Goal: Transaction & Acquisition: Purchase product/service

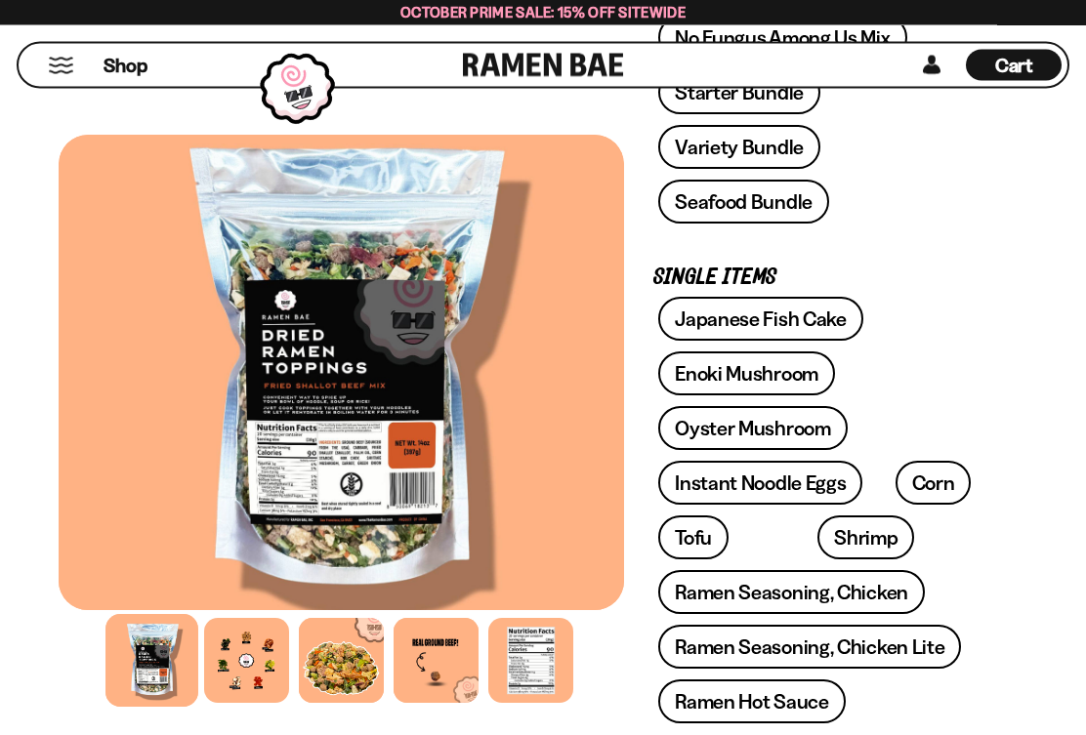
scroll to position [745, 0]
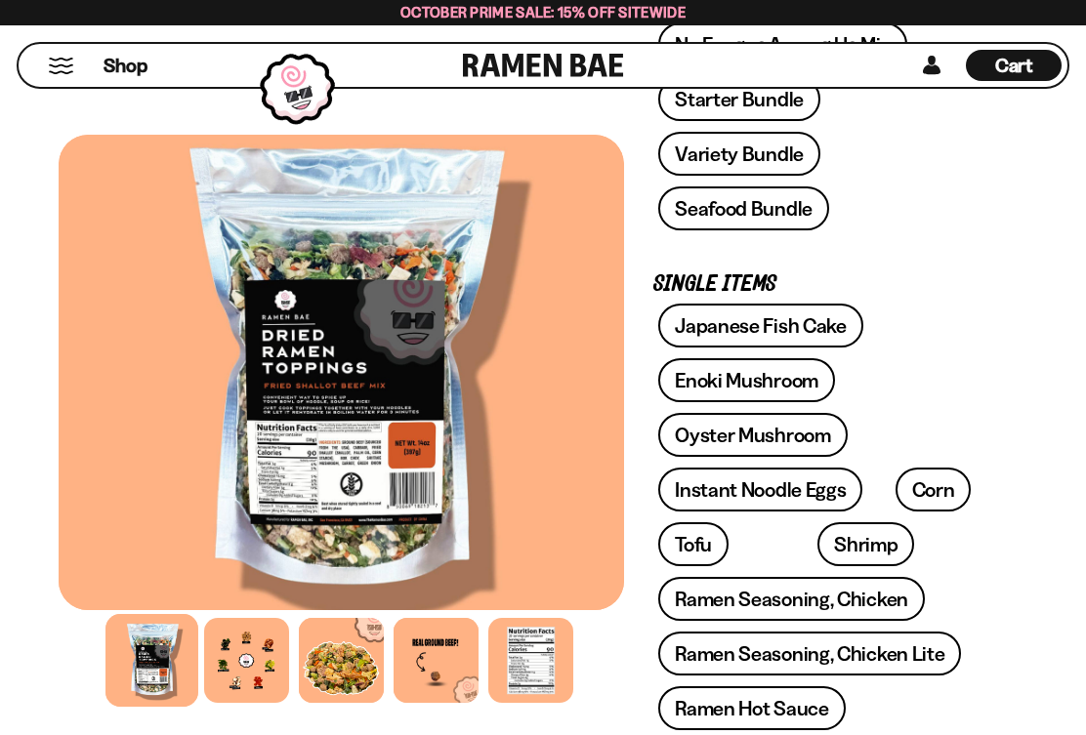
click at [905, 632] on link "Ramen Seasoning, Chicken Lite" at bounding box center [809, 654] width 303 height 44
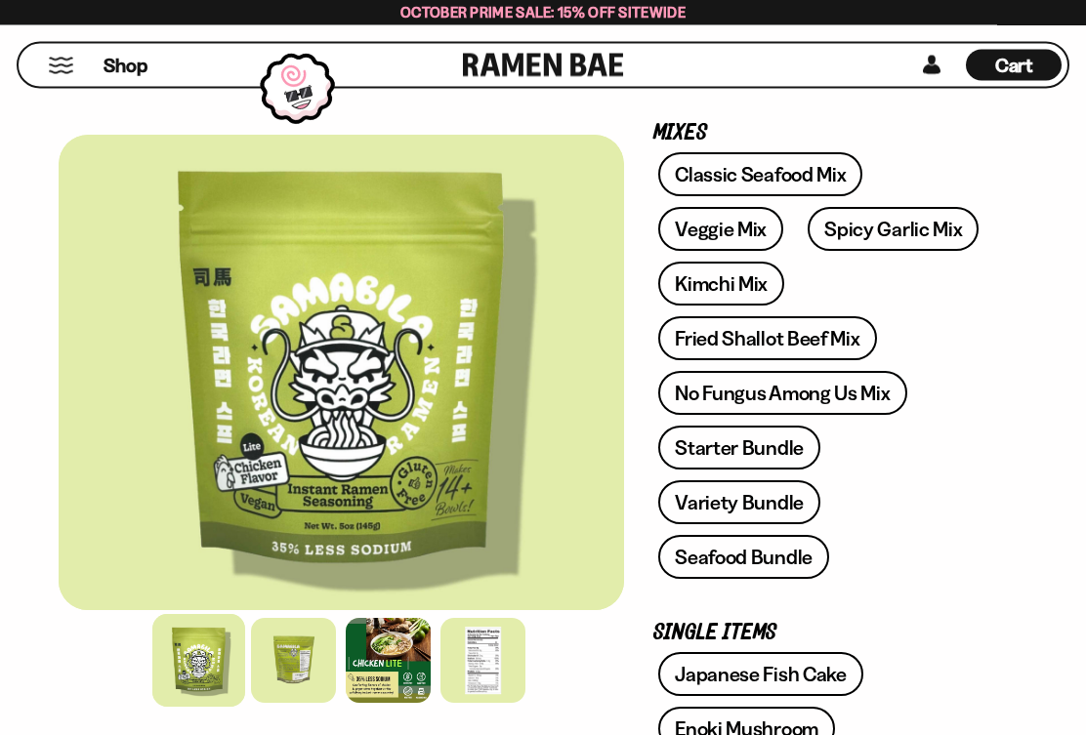
scroll to position [484, 0]
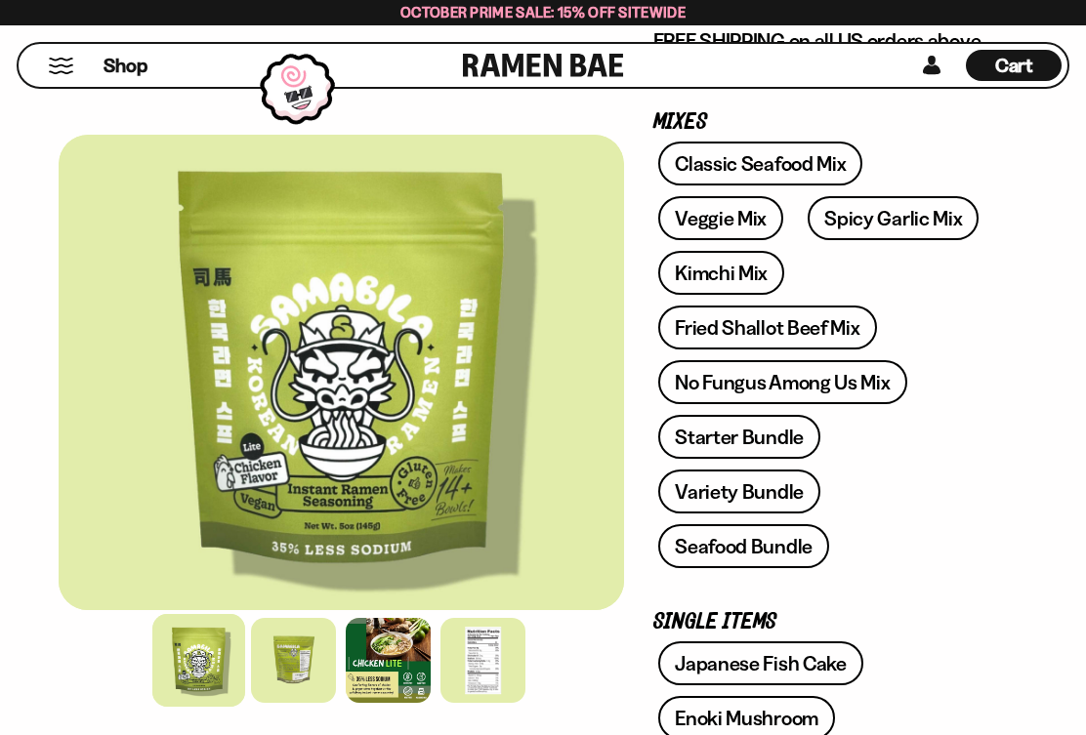
click at [824, 320] on link "Fried Shallot Beef Mix" at bounding box center [767, 328] width 218 height 44
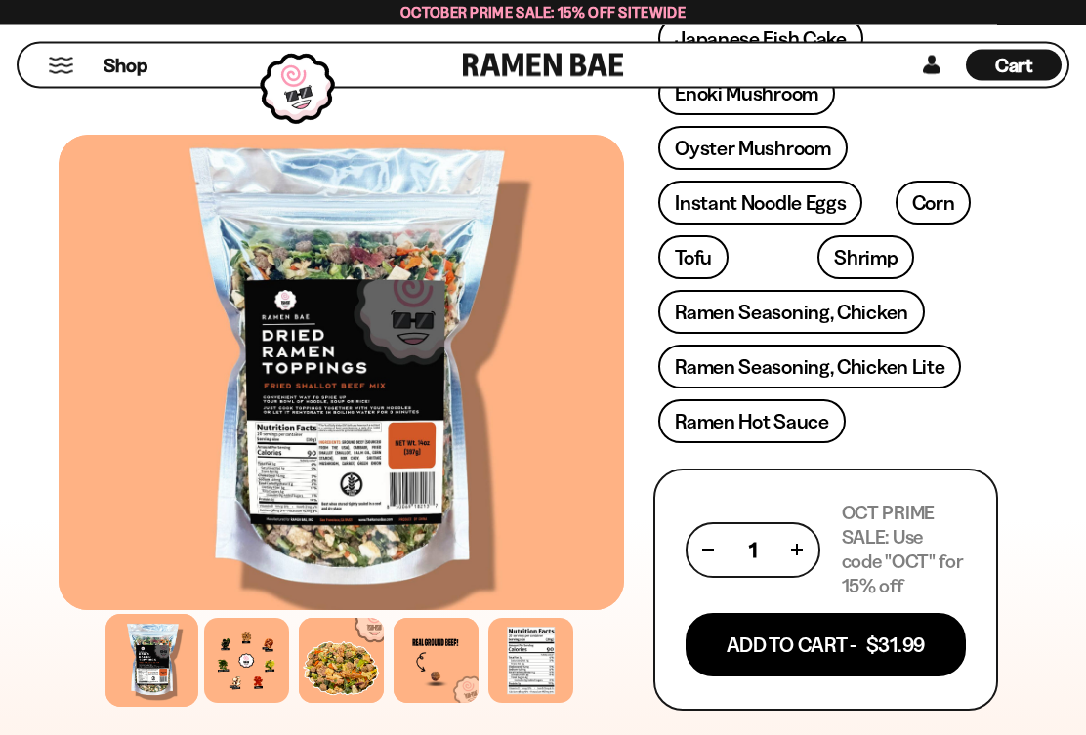
scroll to position [1037, 0]
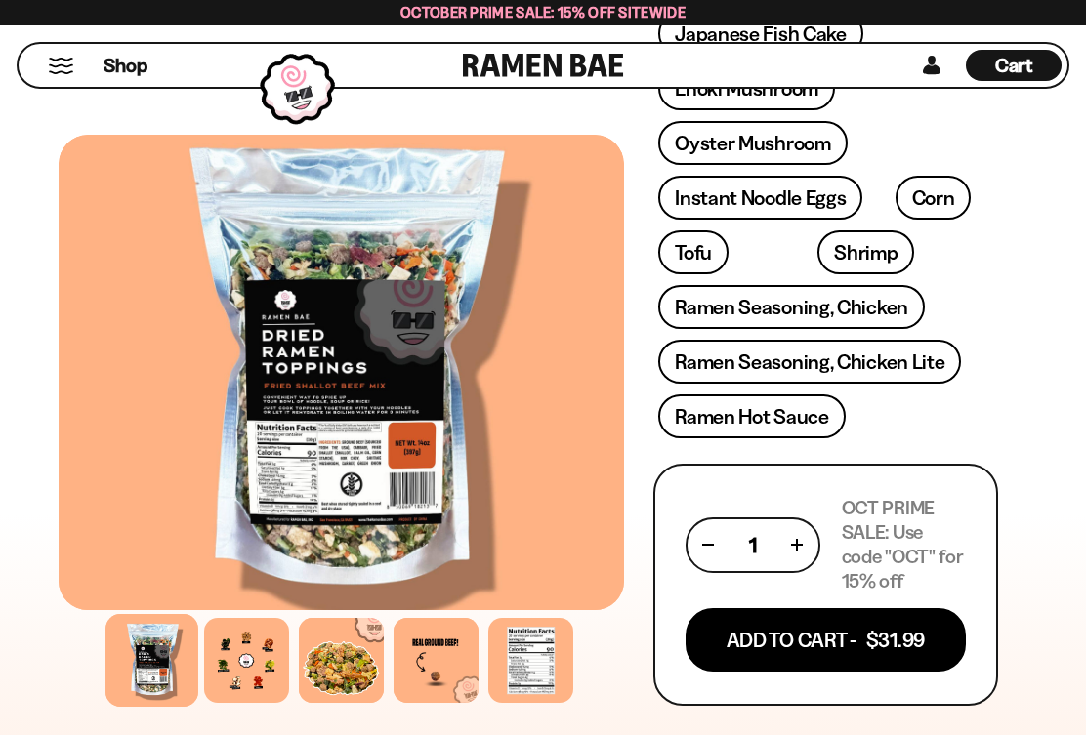
click at [986, 357] on div "Japanese Fish Cake Enoki Mushroom Oyster Mushroom Instant Noodle Eggs Corn" at bounding box center [825, 230] width 345 height 437
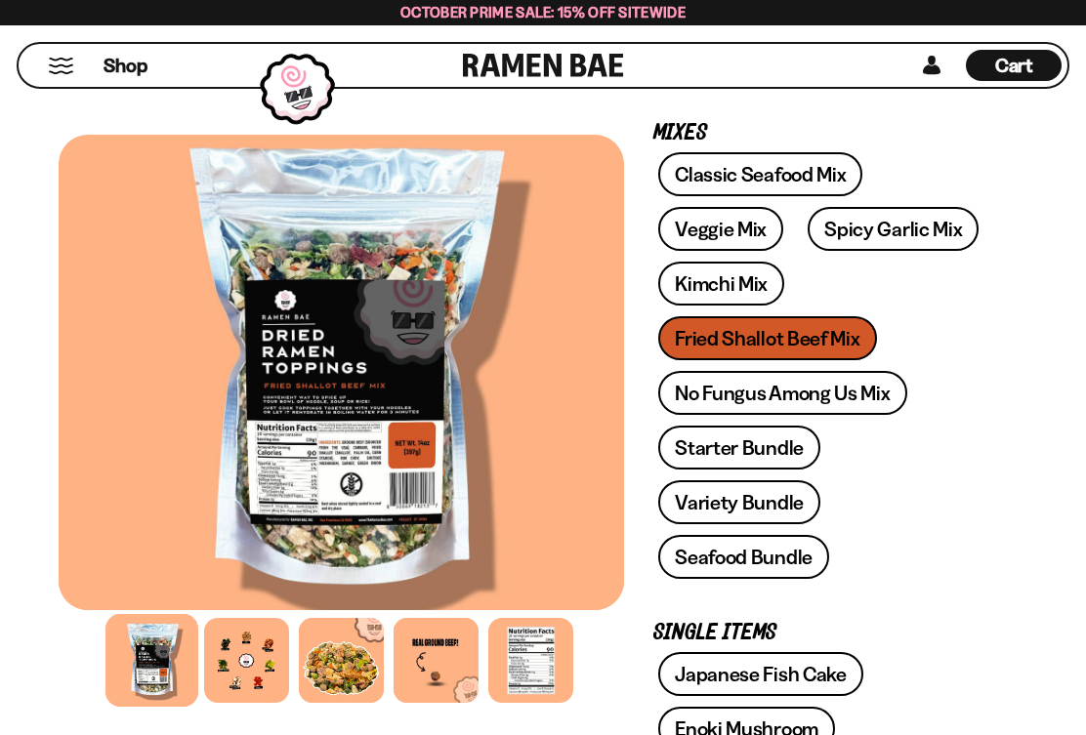
scroll to position [392, 0]
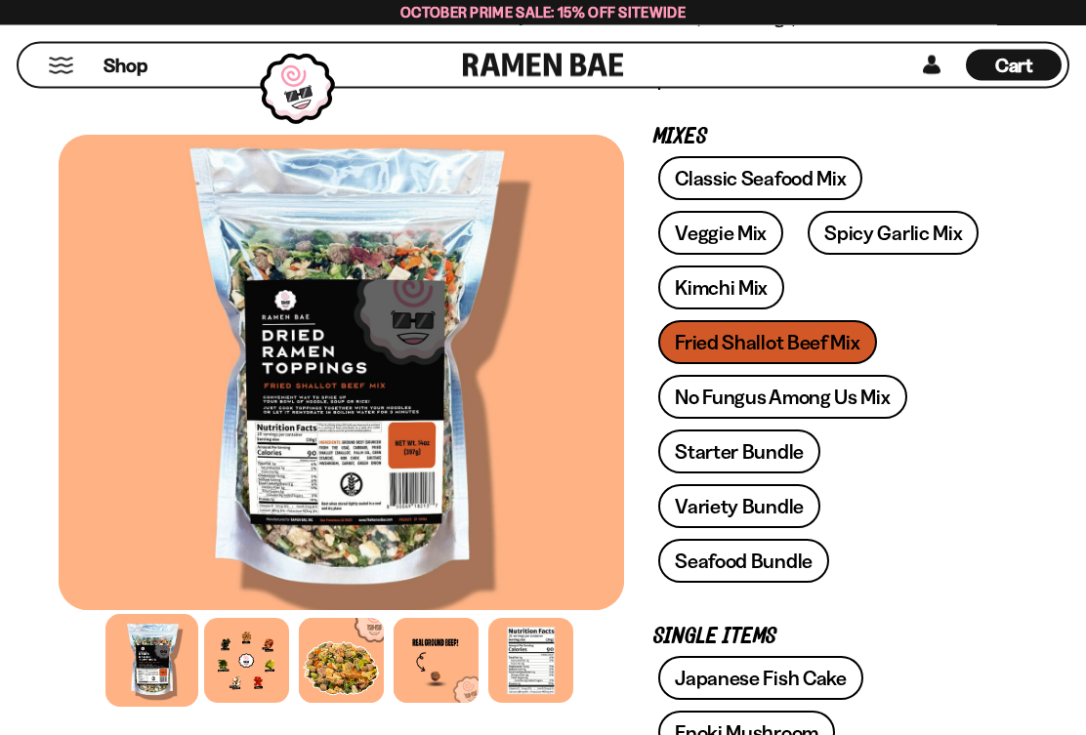
click at [762, 452] on link "Starter Bundle" at bounding box center [739, 453] width 162 height 44
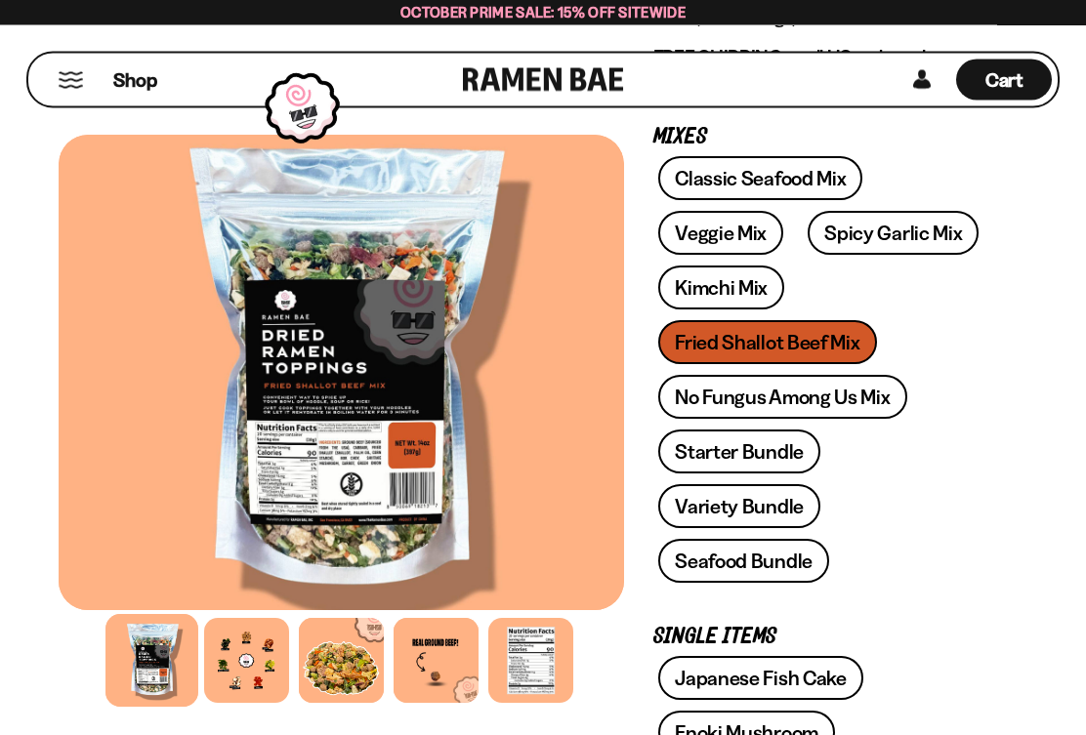
scroll to position [393, 0]
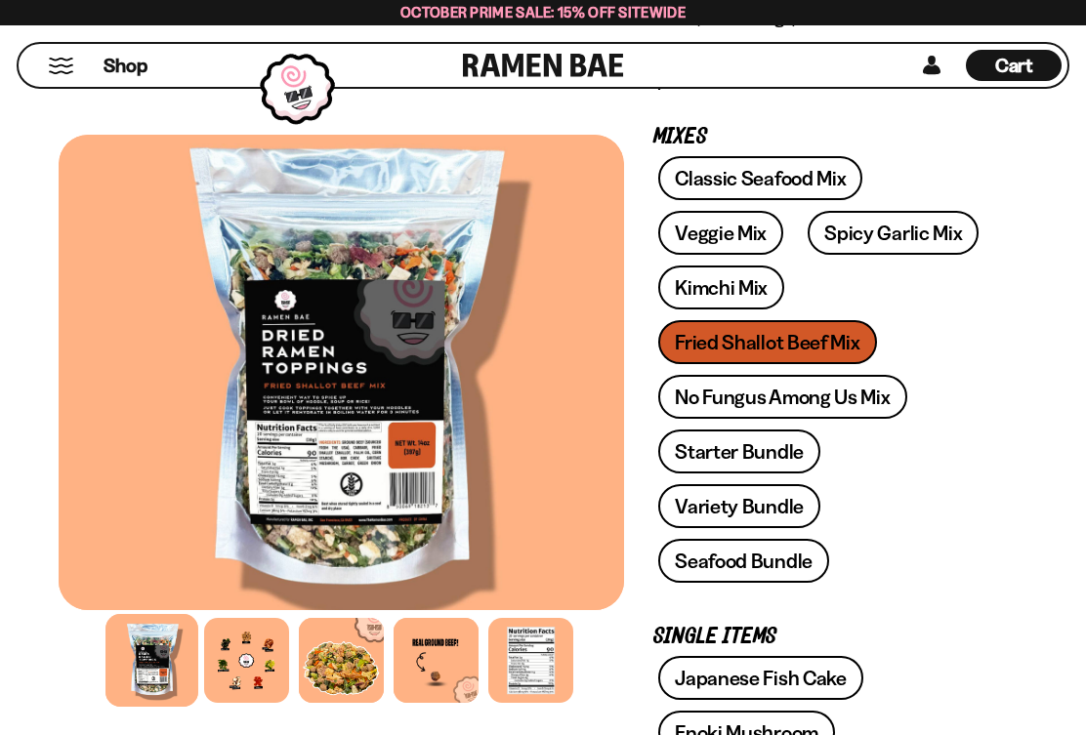
click at [801, 335] on div "Classic Seafood Mix Veggie Mix Spicy Garlic Mix Kimchi Mix Fried Shallot Beef M…" at bounding box center [825, 374] width 345 height 437
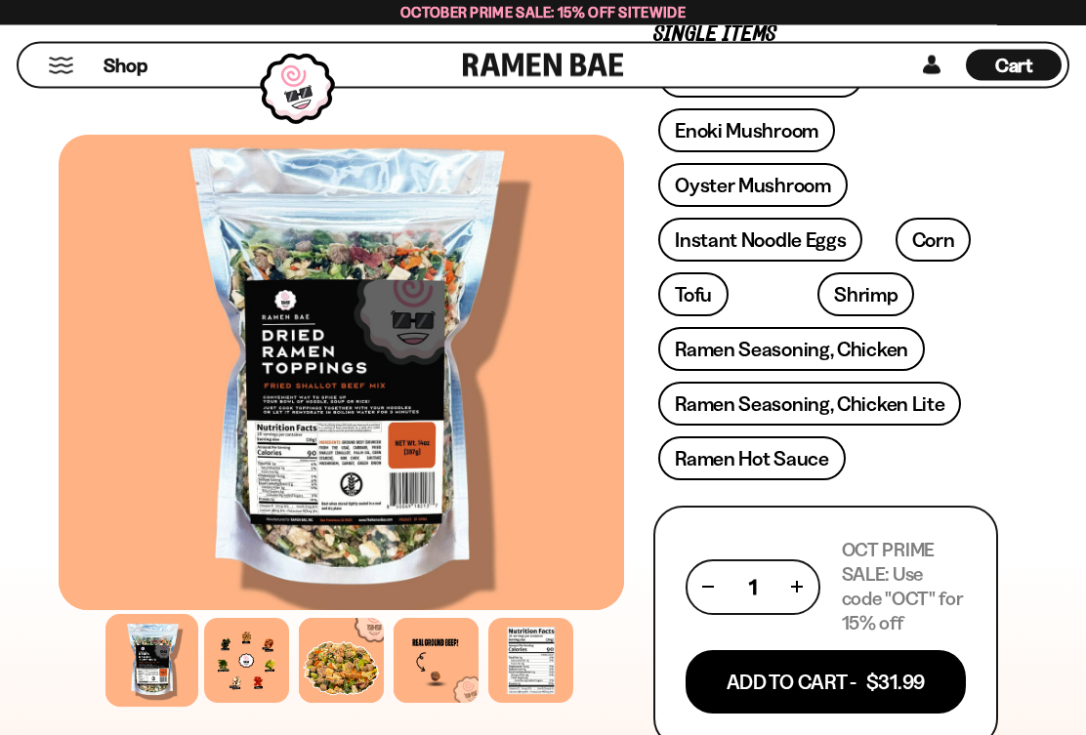
scroll to position [995, 0]
click at [798, 650] on button "Add To Cart - $31.99" at bounding box center [825, 681] width 280 height 63
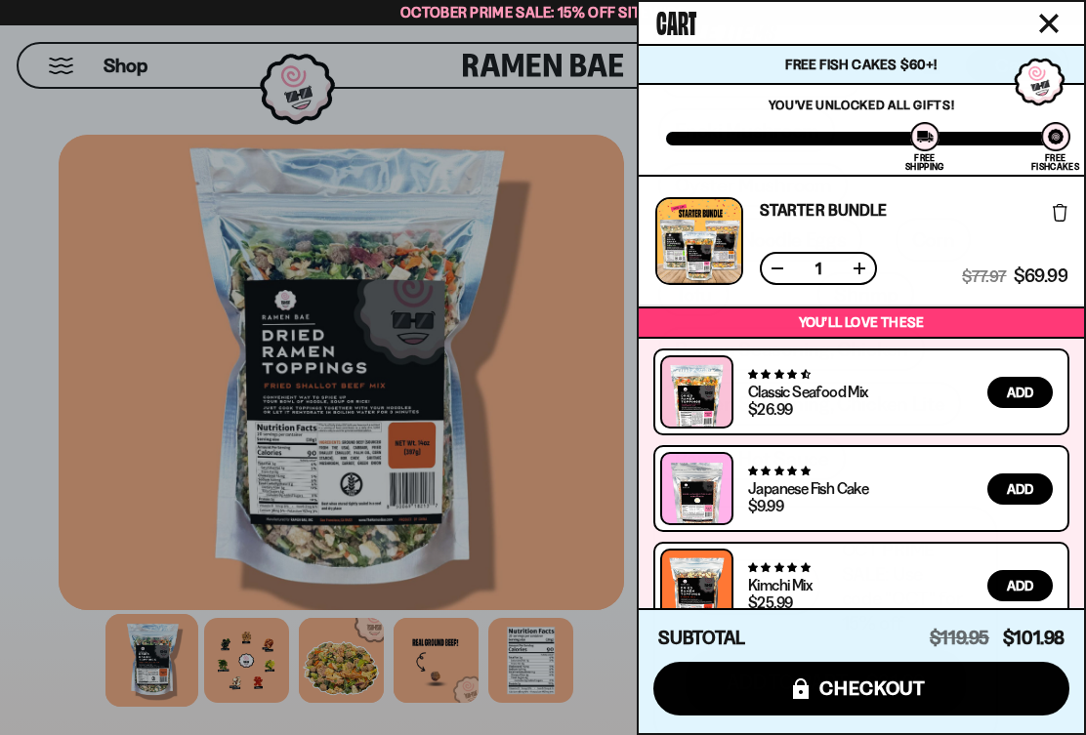
scroll to position [256, 0]
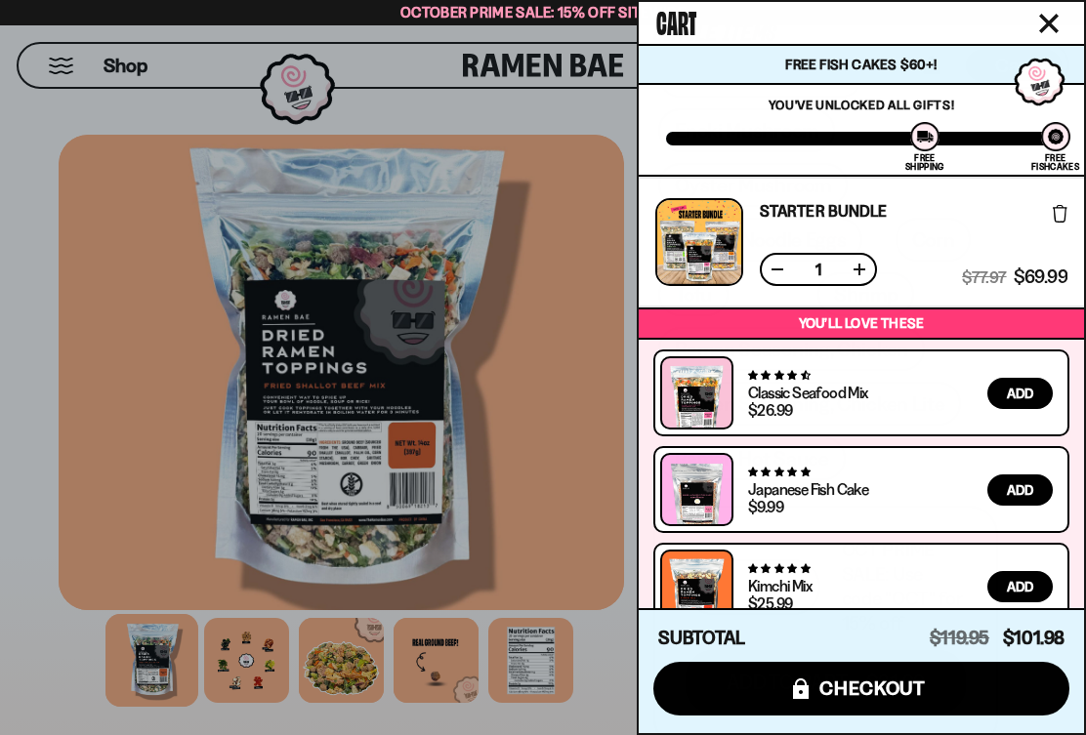
click at [874, 699] on span "checkout" at bounding box center [872, 688] width 106 height 21
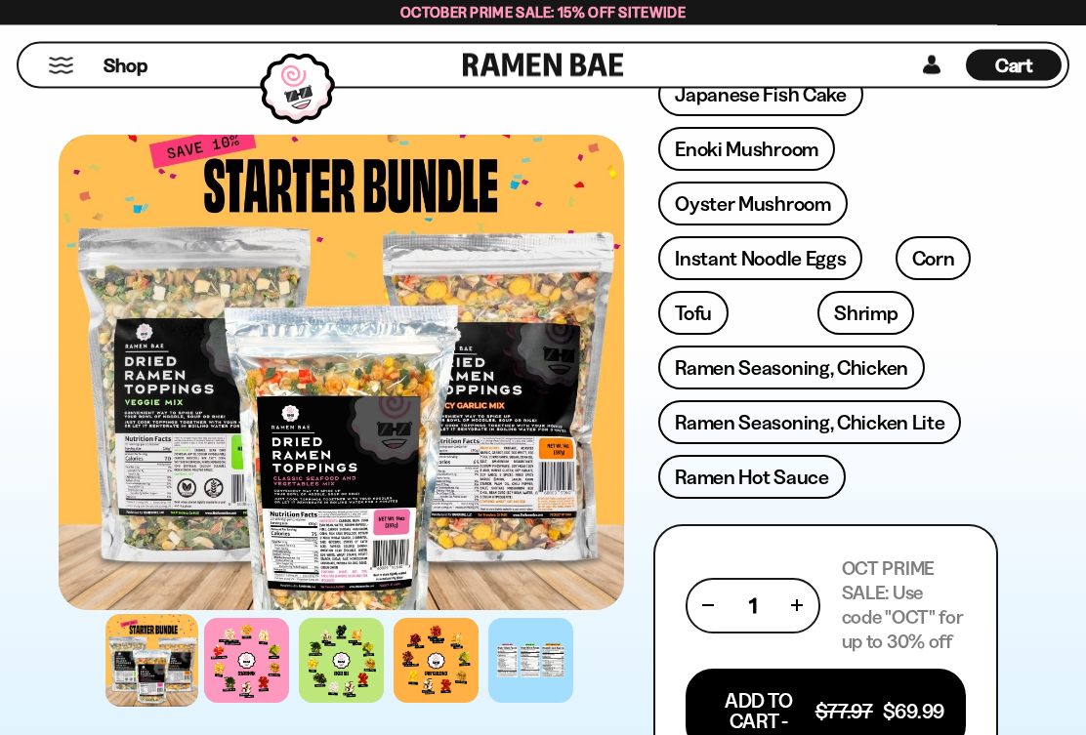
scroll to position [904, 0]
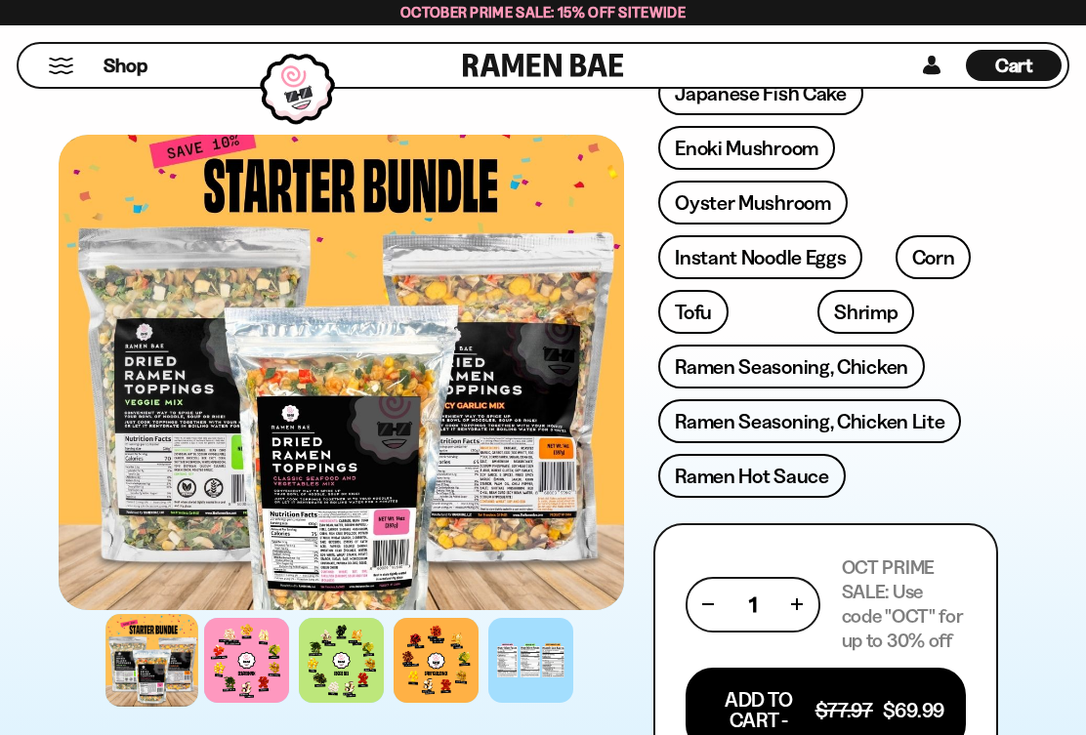
click at [1037, 332] on div "FADCB6FD-DFAB-4417-9F21-029242090B77 FADCB6FD-DFAB-4417-9F21-029242090B77 4845 …" at bounding box center [543, 343] width 1086 height 2181
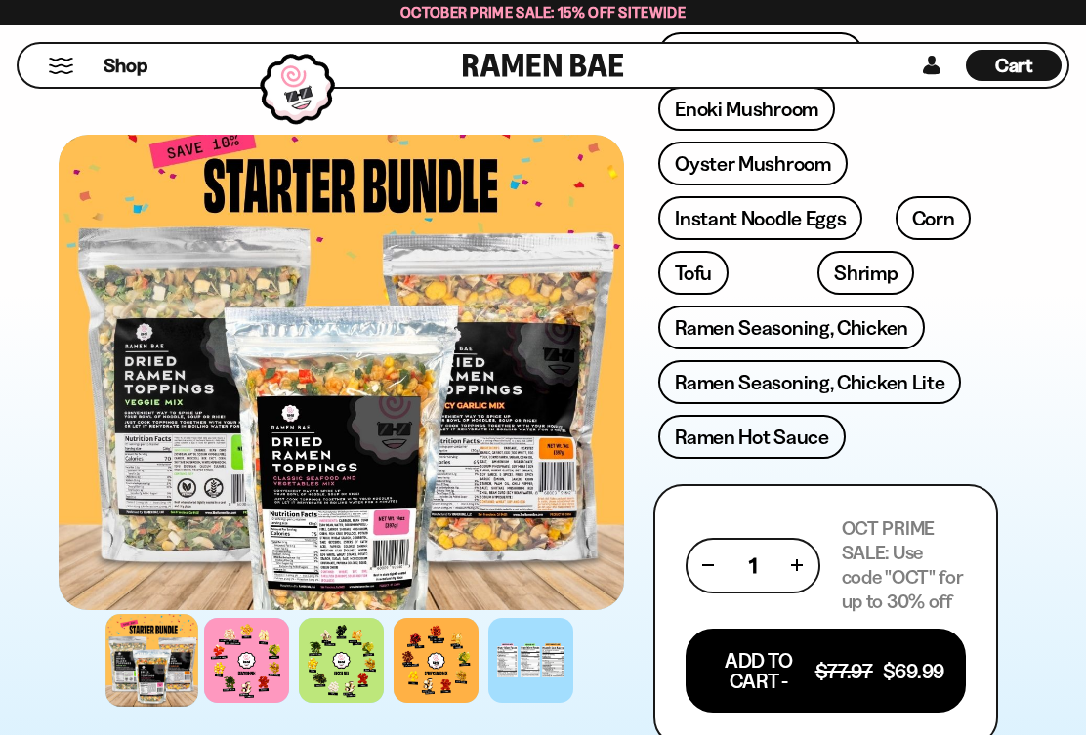
scroll to position [972, 0]
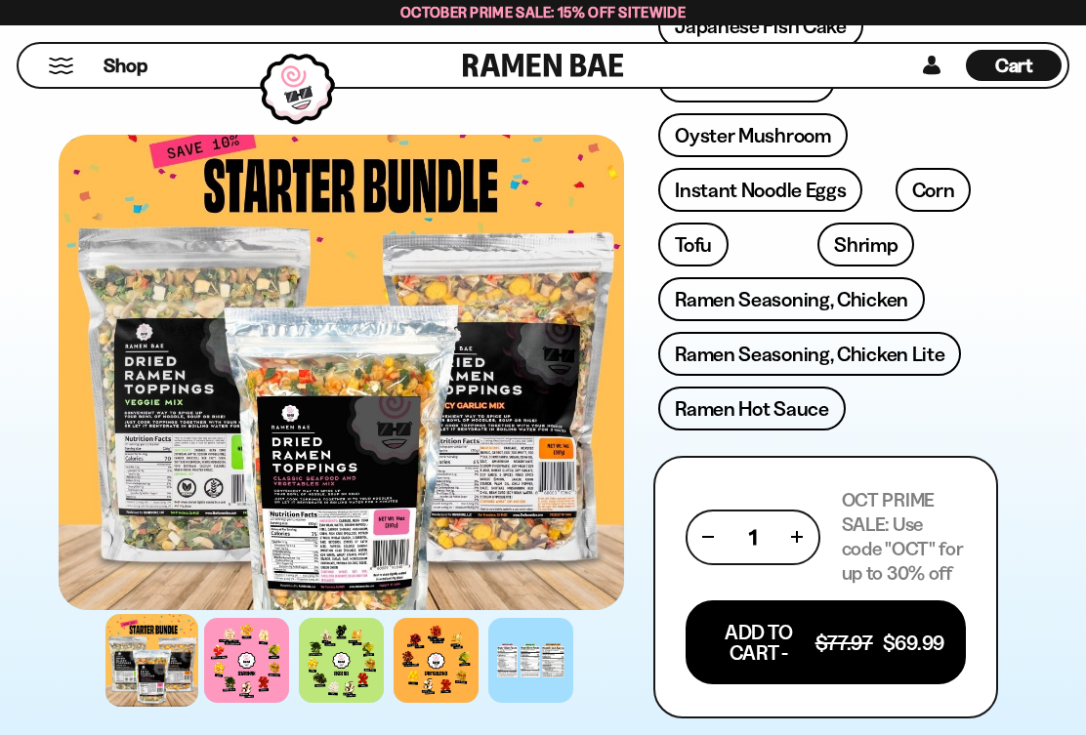
click at [765, 600] on button "Add To Cart - $77.97 $69.99" at bounding box center [825, 642] width 280 height 84
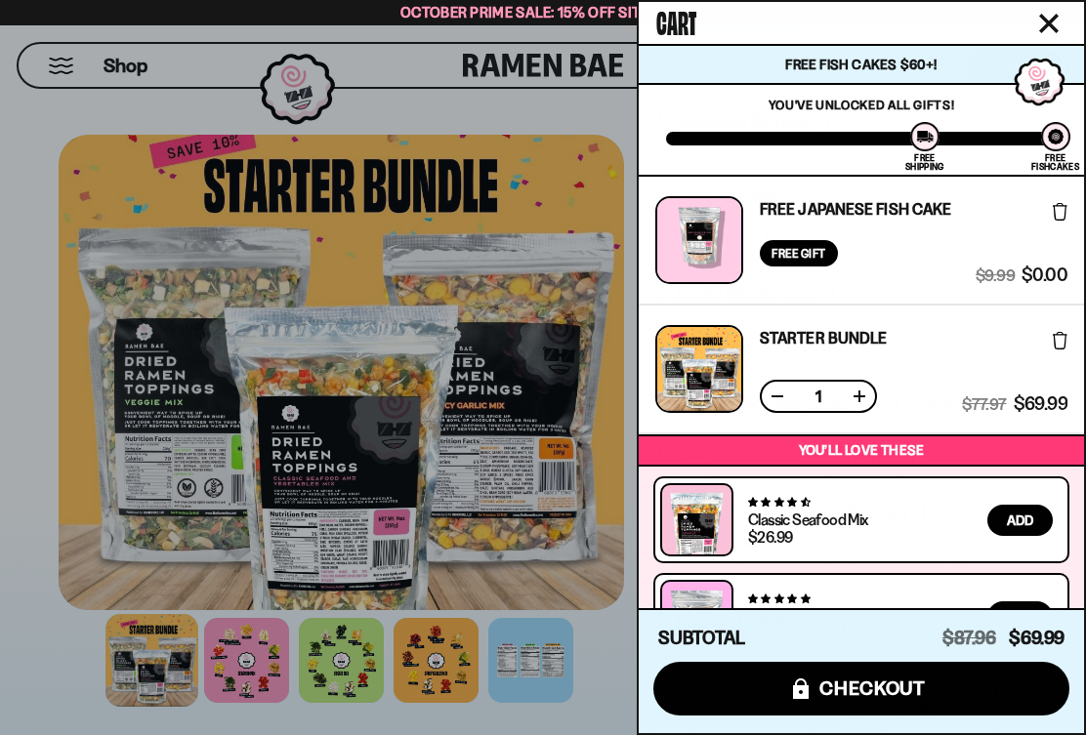
scroll to position [750, 0]
